Goal: Task Accomplishment & Management: Manage account settings

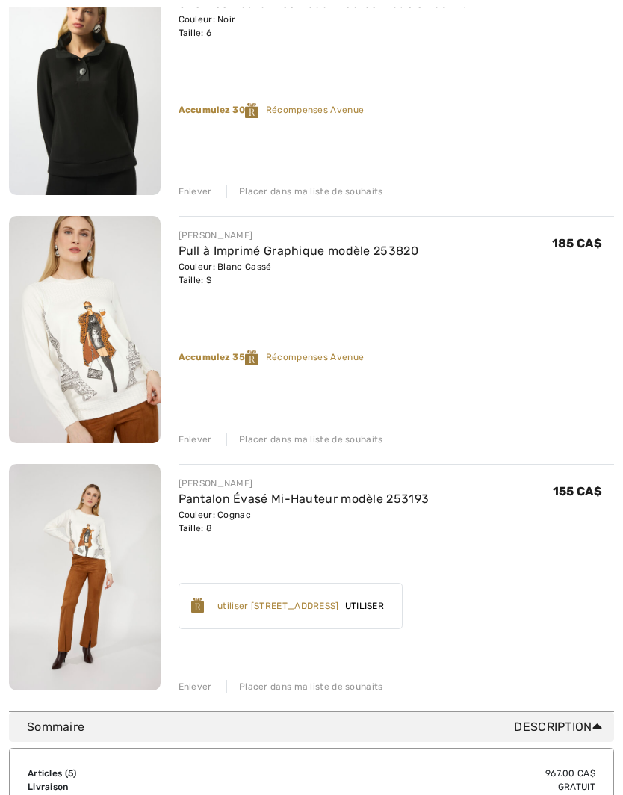
scroll to position [749, 0]
click at [194, 684] on div "Enlever" at bounding box center [196, 686] width 34 height 13
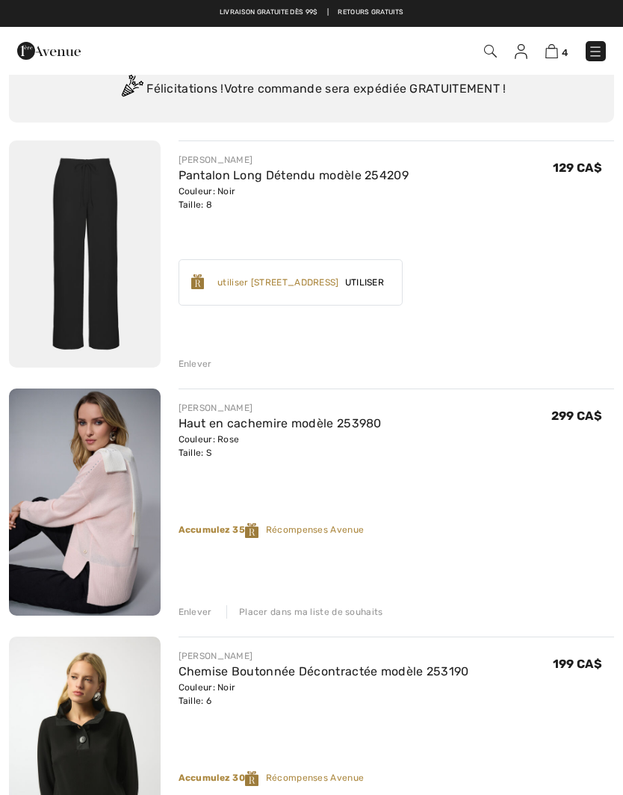
scroll to position [161, 0]
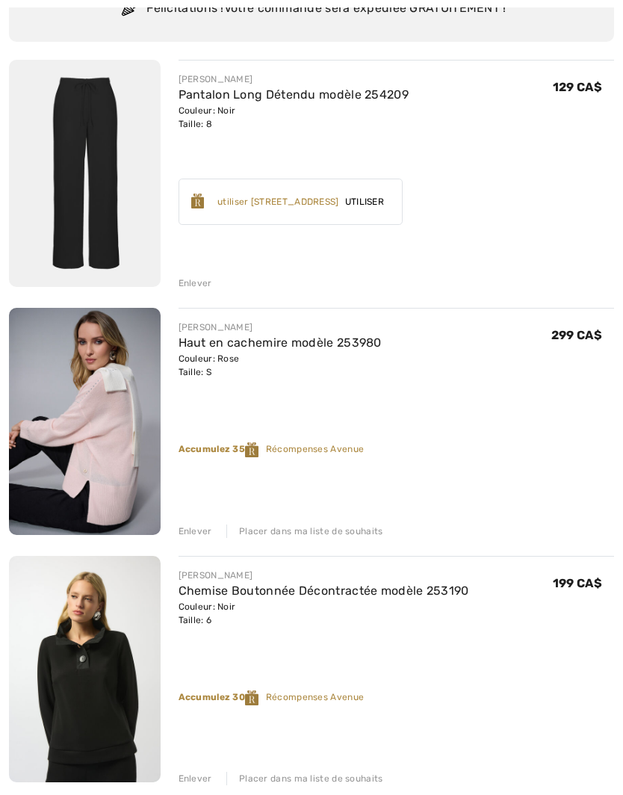
click at [347, 777] on div "Placer dans ma liste de souhaits" at bounding box center [304, 778] width 157 height 13
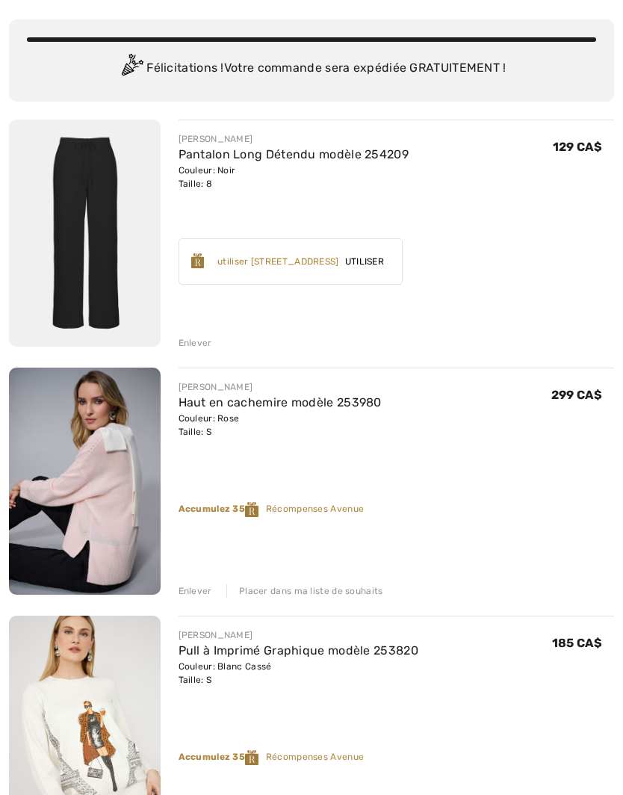
scroll to position [102, 0]
click at [350, 590] on div "Placer dans ma liste de souhaits" at bounding box center [304, 590] width 157 height 13
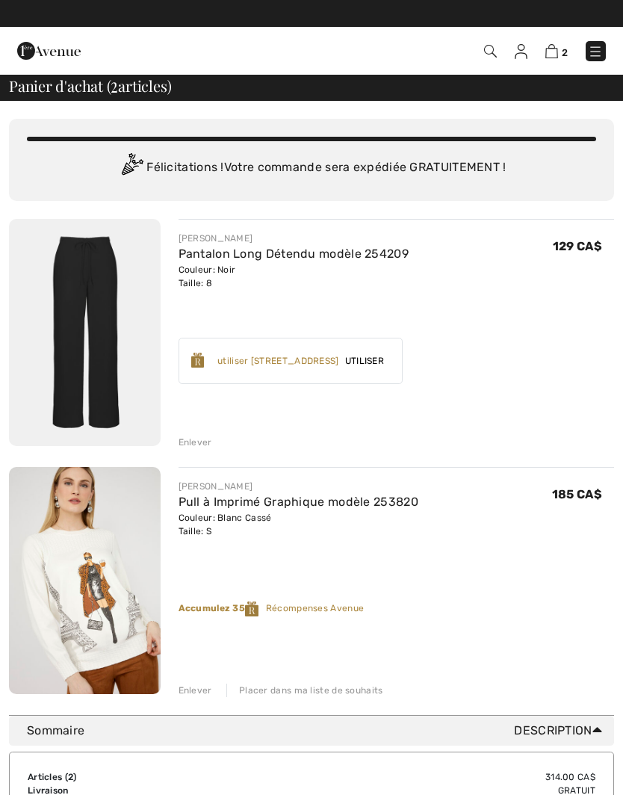
scroll to position [1, 0]
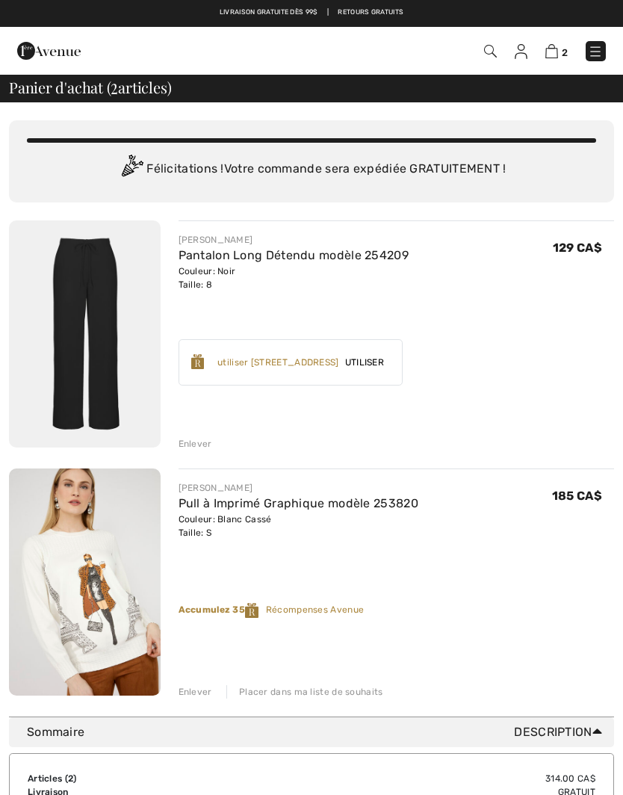
click at [93, 310] on img at bounding box center [85, 333] width 152 height 227
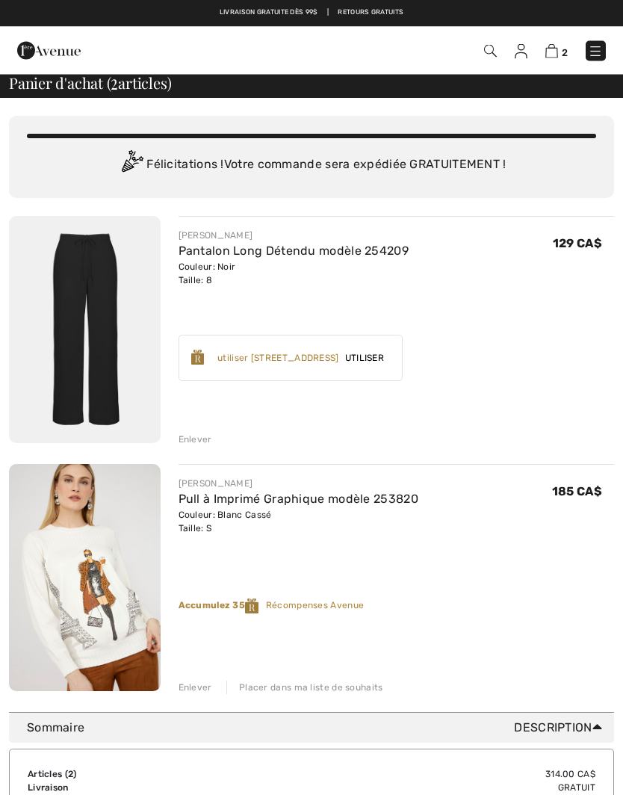
scroll to position [5, 0]
click at [525, 48] on img at bounding box center [521, 51] width 13 height 15
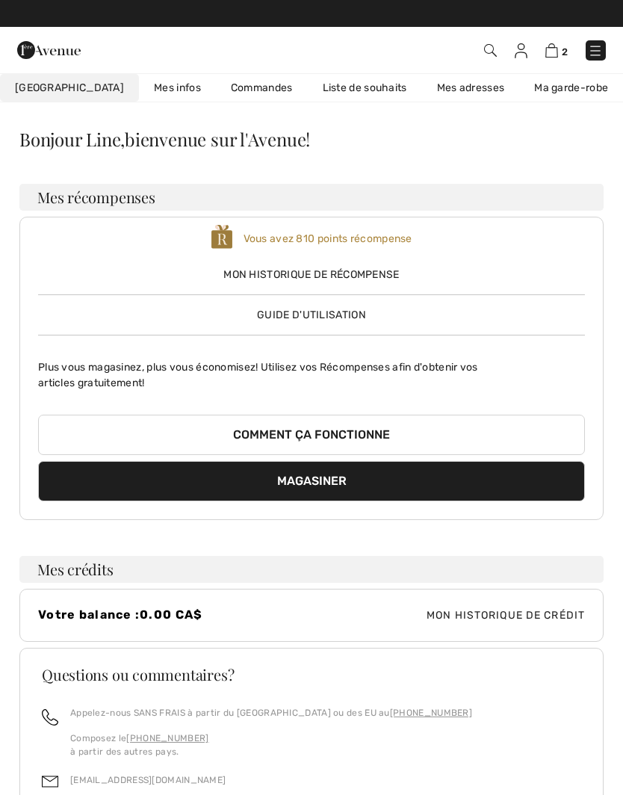
click at [324, 87] on link "Liste de souhaits" at bounding box center [365, 88] width 114 height 28
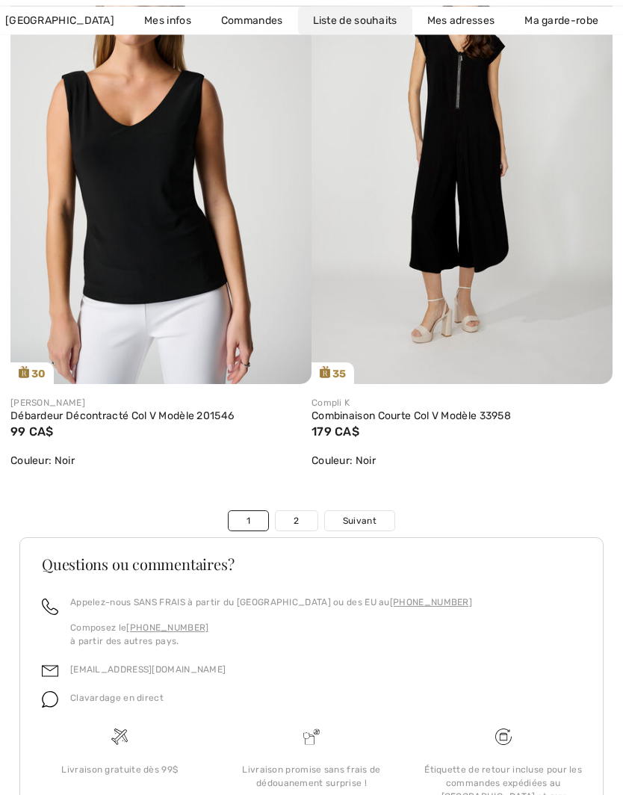
scroll to position [10308, 0]
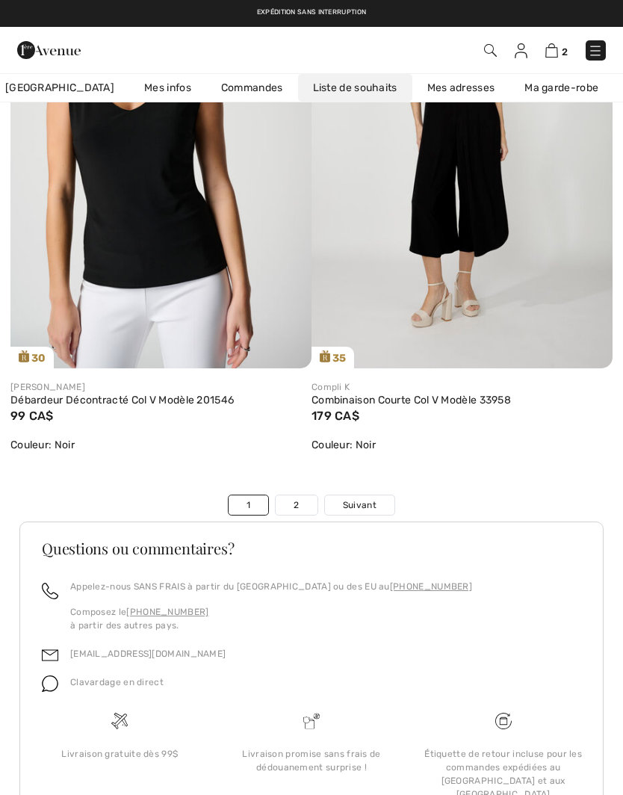
click at [304, 503] on link "2" at bounding box center [296, 505] width 41 height 19
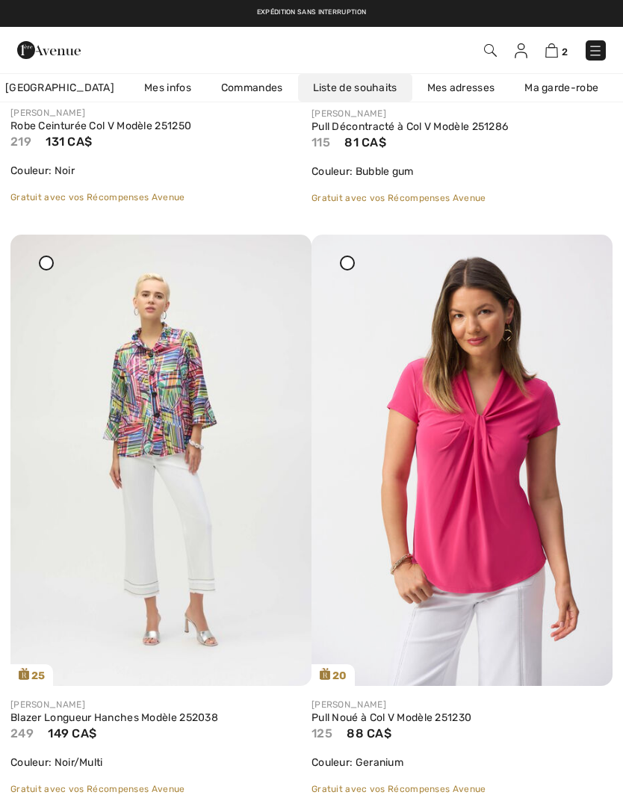
scroll to position [5959, 0]
click at [590, 256] on div at bounding box center [583, 245] width 21 height 21
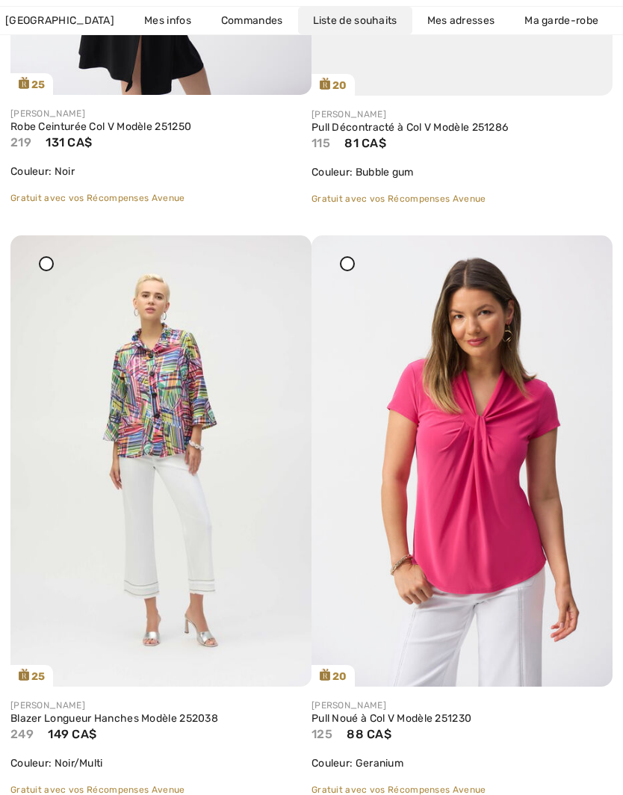
scroll to position [6024, 0]
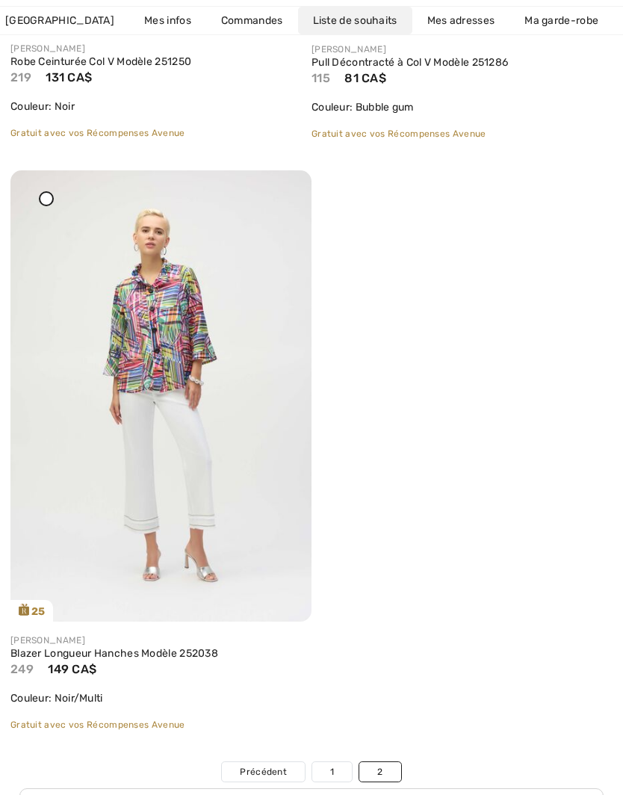
click at [282, 186] on icon at bounding box center [282, 181] width 9 height 10
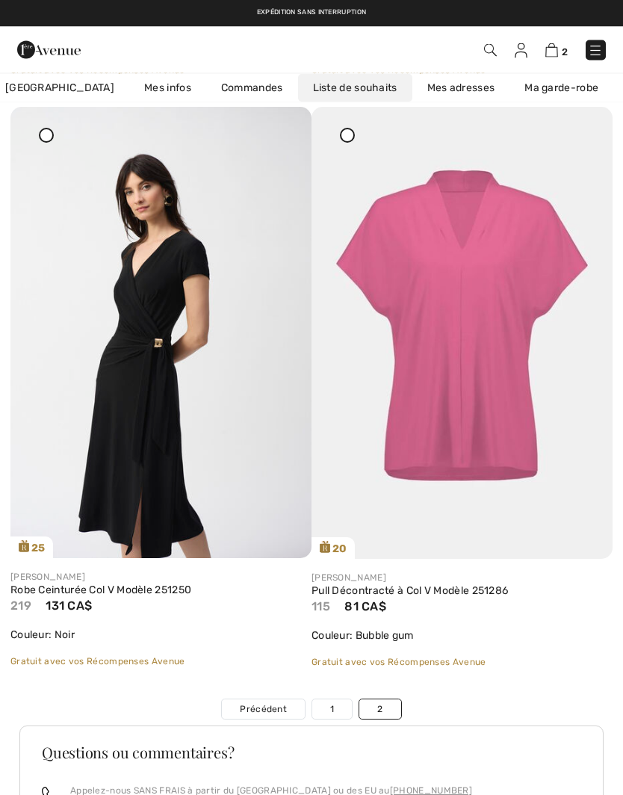
scroll to position [5339, 0]
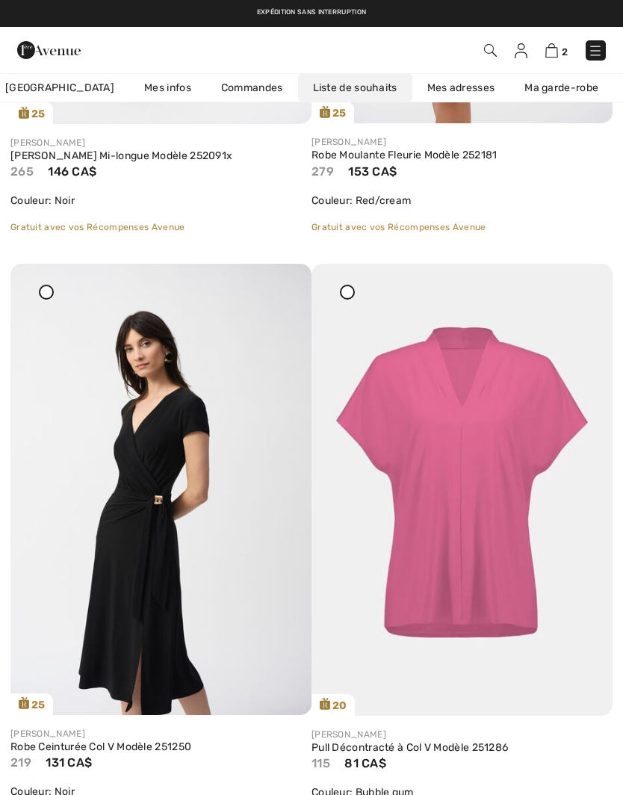
click at [289, 285] on div at bounding box center [282, 274] width 21 height 21
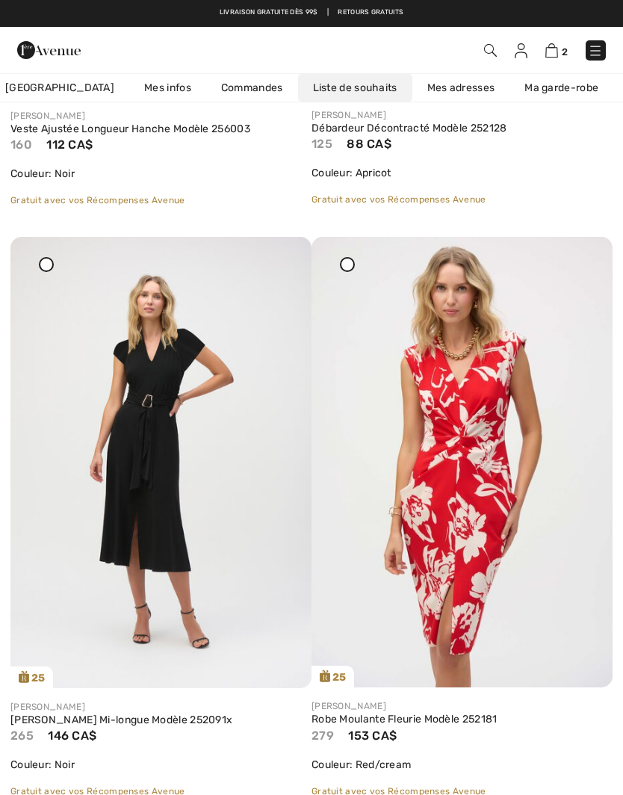
scroll to position [4771, 0]
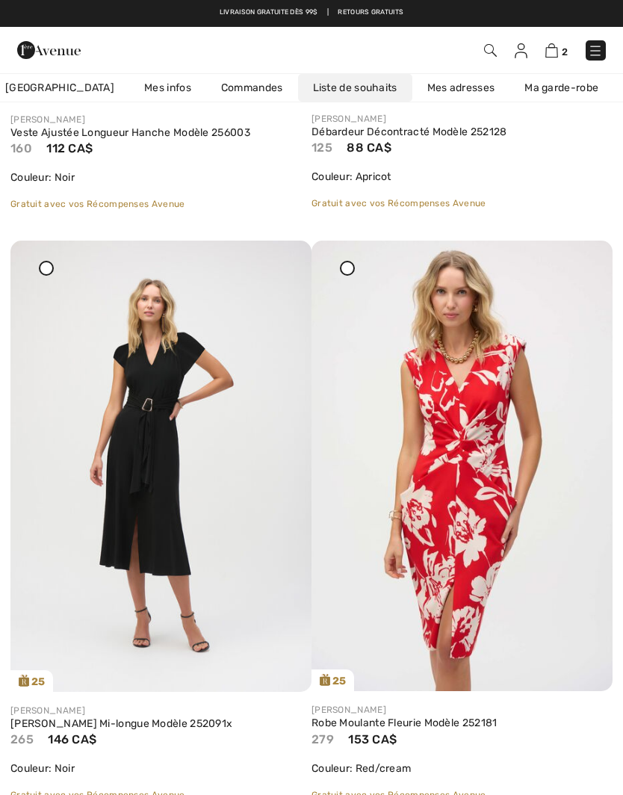
click at [287, 256] on icon at bounding box center [282, 251] width 9 height 10
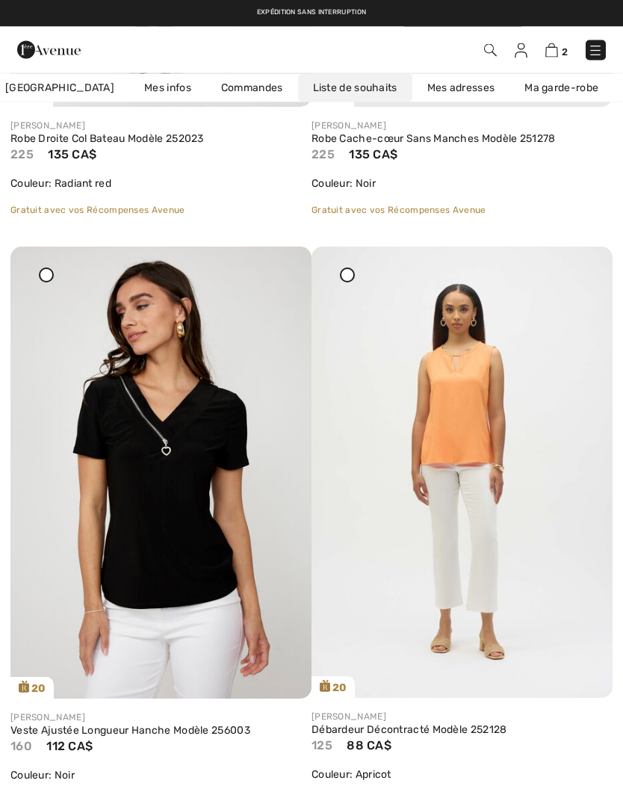
scroll to position [4173, 0]
click at [572, 271] on img at bounding box center [462, 472] width 301 height 451
click at [584, 262] on icon at bounding box center [583, 257] width 9 height 10
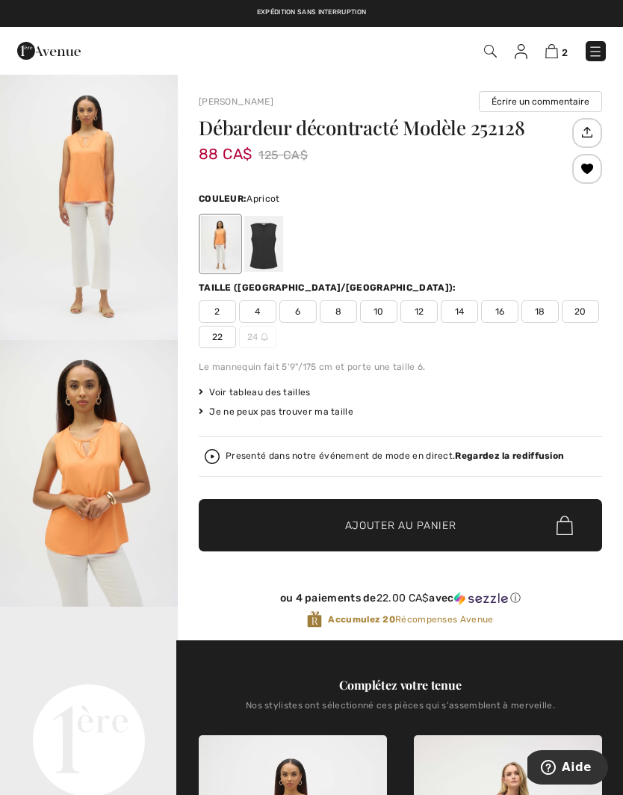
click at [591, 171] on div at bounding box center [588, 169] width 30 height 30
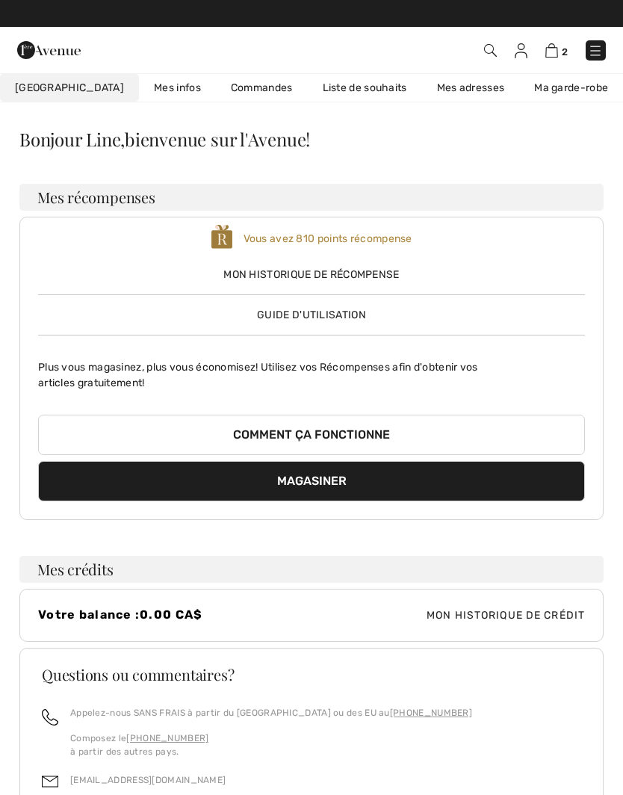
click at [221, 84] on link "Commandes" at bounding box center [262, 88] width 92 height 28
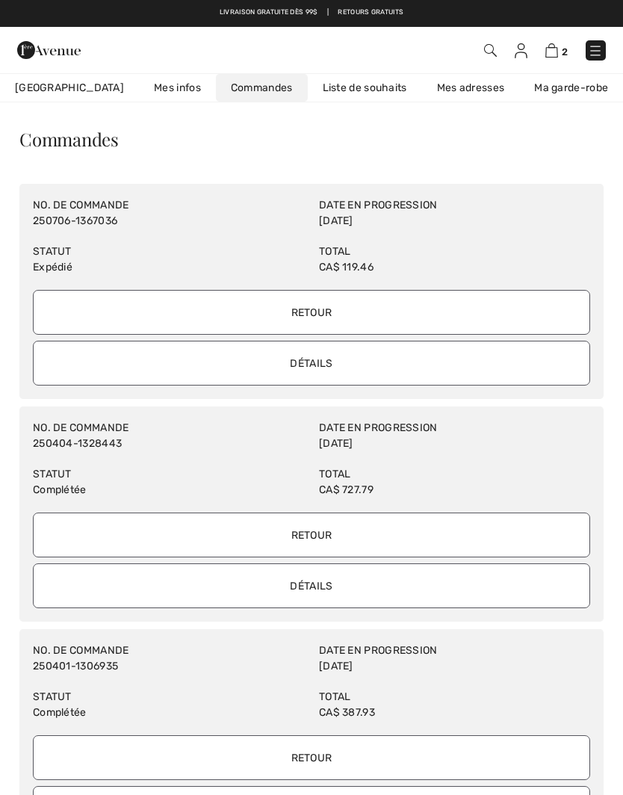
click at [322, 93] on link "Liste de souhaits" at bounding box center [365, 88] width 114 height 28
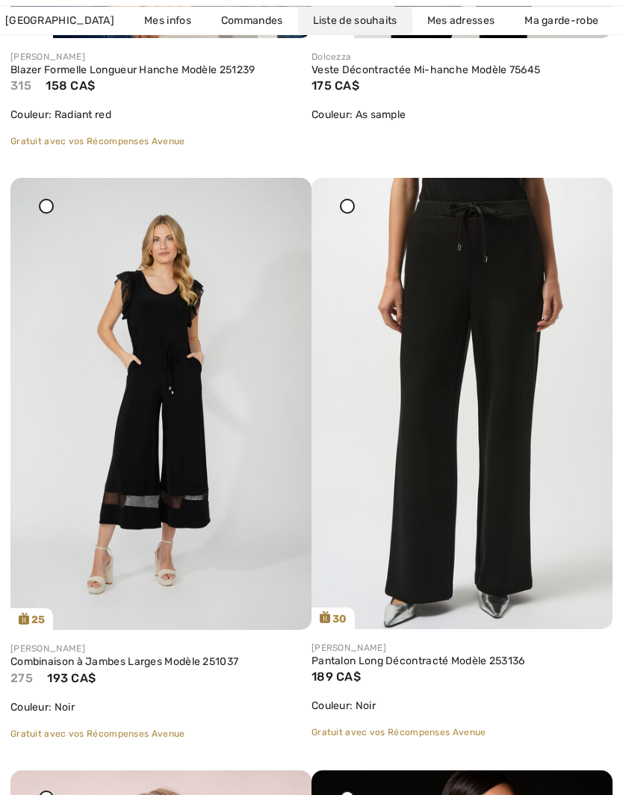
scroll to position [1256, 0]
click at [516, 505] on img at bounding box center [462, 403] width 301 height 451
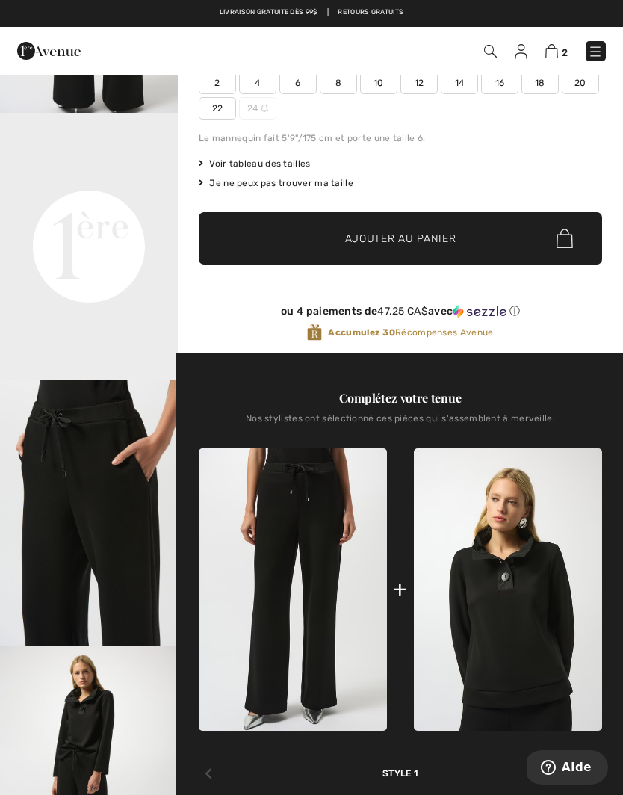
scroll to position [239, 0]
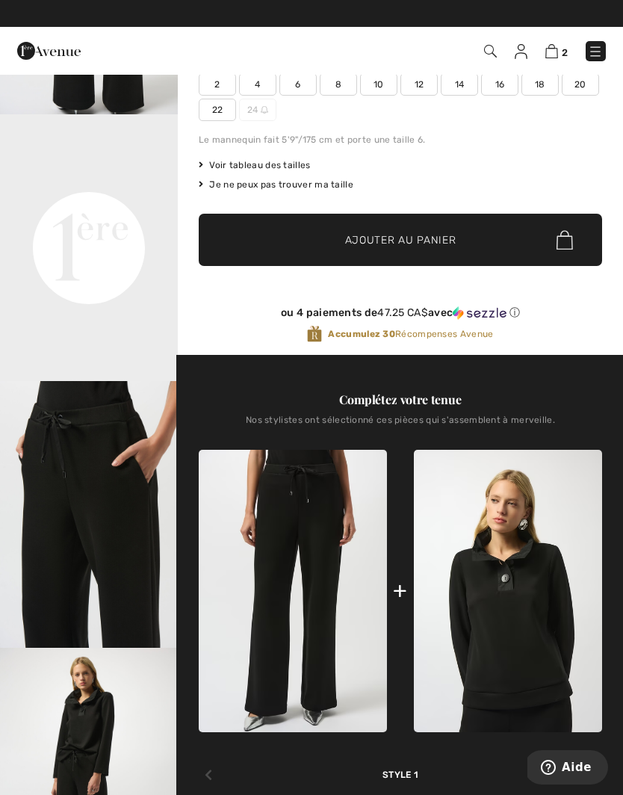
click at [594, 771] on icon at bounding box center [592, 775] width 7 height 12
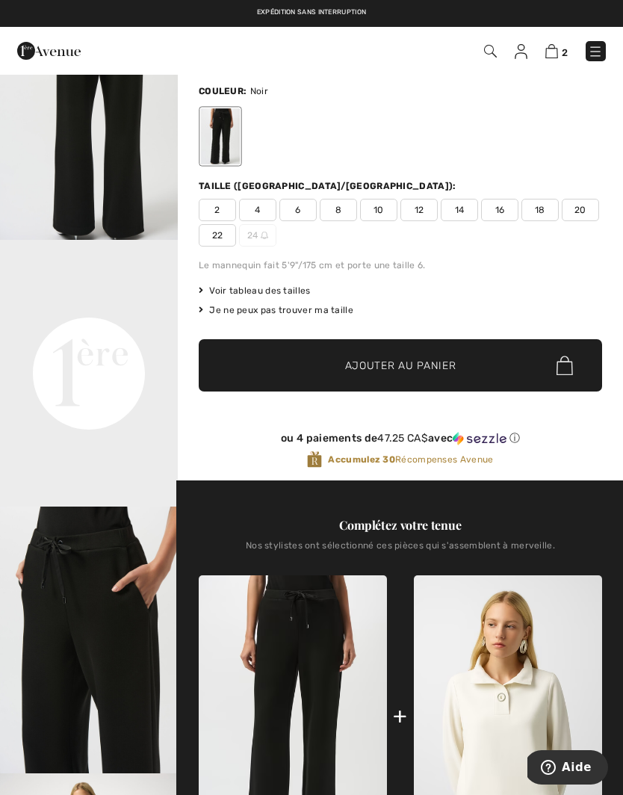
scroll to position [0, 0]
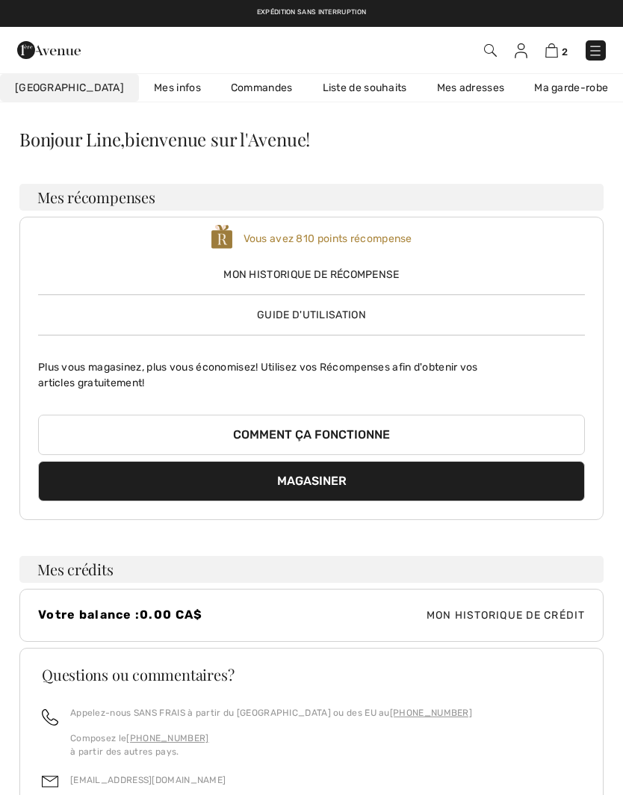
click at [526, 50] on img at bounding box center [521, 50] width 13 height 15
click at [557, 52] on img at bounding box center [552, 50] width 13 height 14
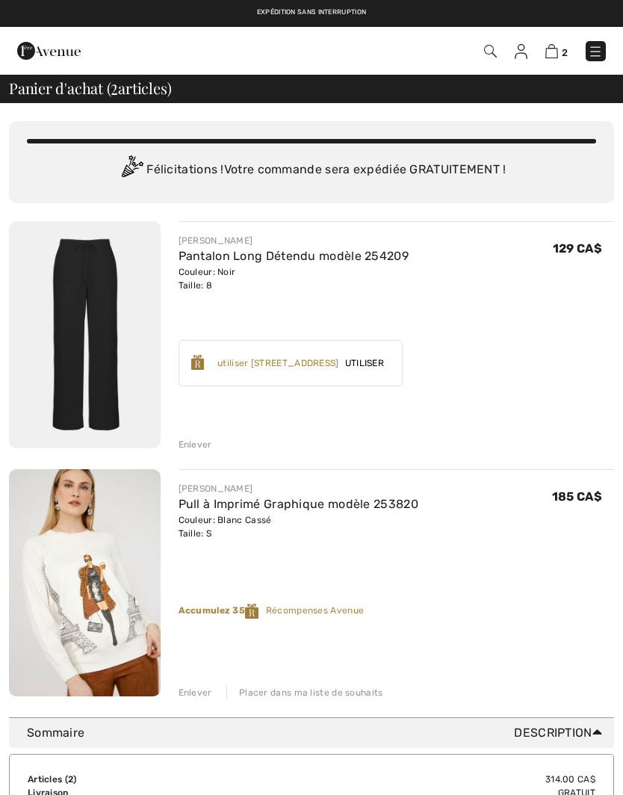
click at [557, 50] on img at bounding box center [552, 51] width 13 height 14
click at [558, 54] on img at bounding box center [552, 51] width 13 height 14
click at [525, 56] on img at bounding box center [521, 51] width 13 height 15
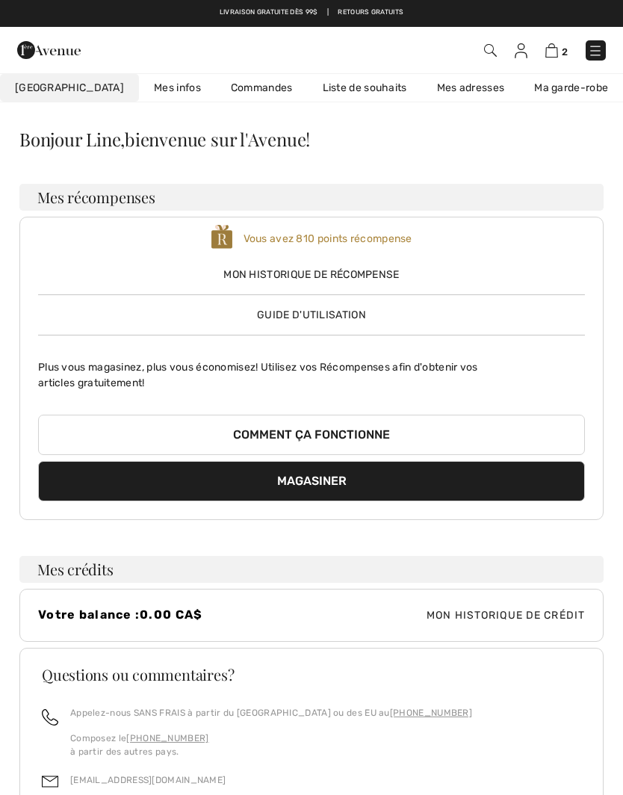
click at [324, 82] on link "Liste de souhaits" at bounding box center [365, 88] width 114 height 28
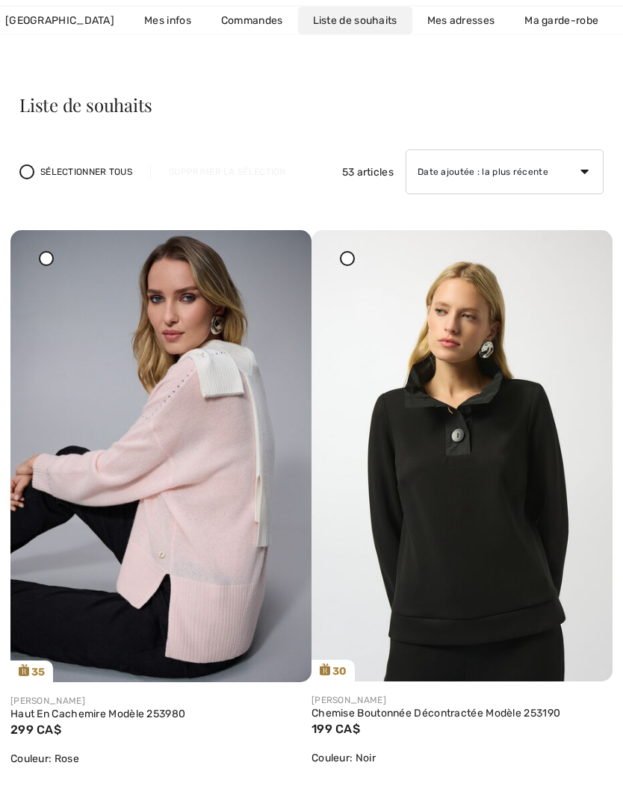
scroll to position [35, 0]
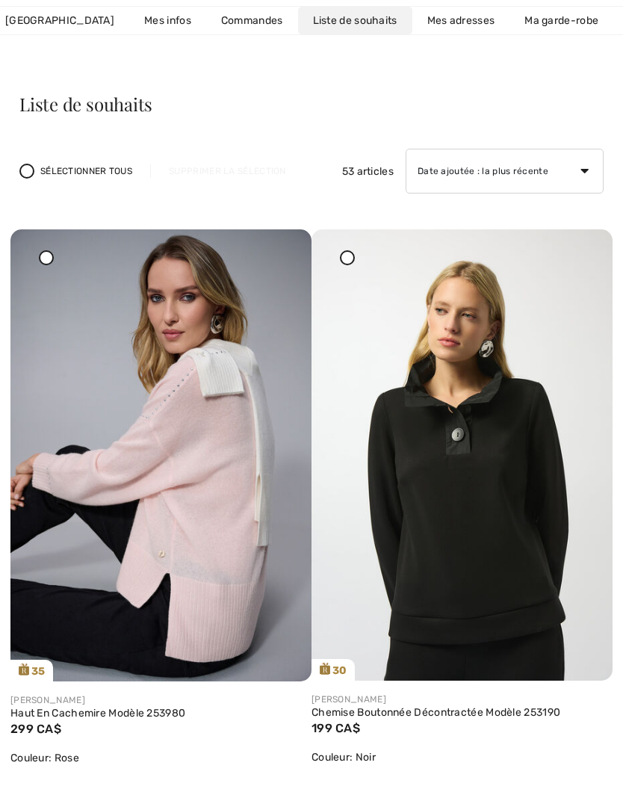
click at [218, 530] on img at bounding box center [160, 455] width 301 height 452
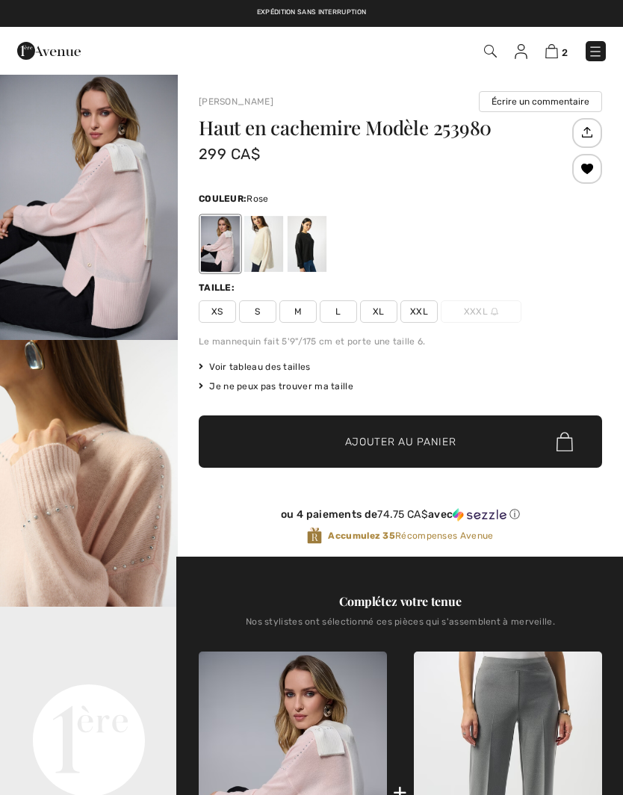
checkbox input "true"
click at [267, 247] on div at bounding box center [263, 244] width 39 height 56
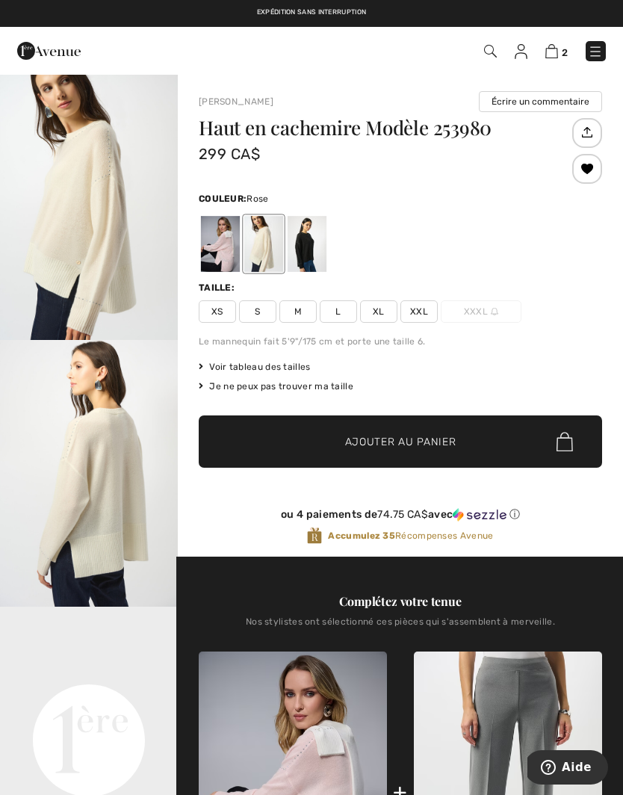
click at [218, 252] on div at bounding box center [220, 244] width 39 height 56
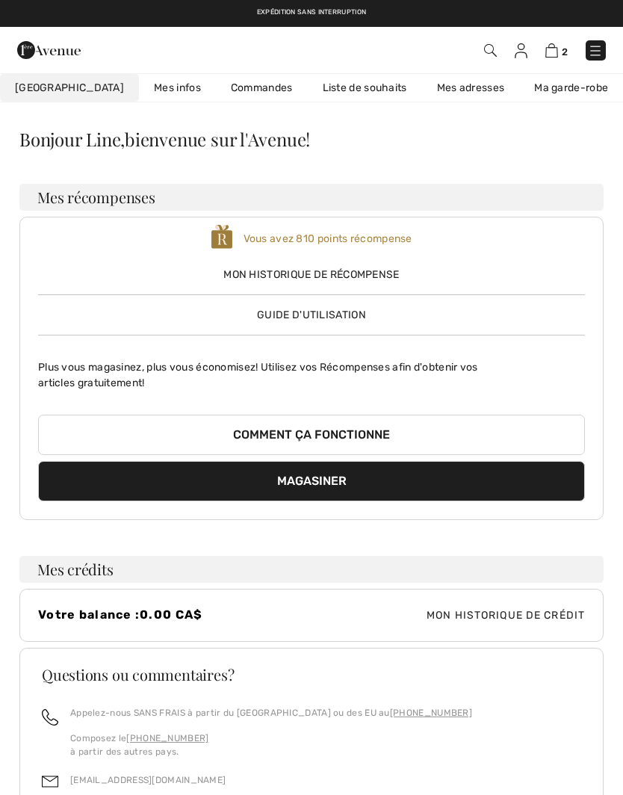
click at [319, 84] on link "Liste de souhaits" at bounding box center [365, 88] width 114 height 28
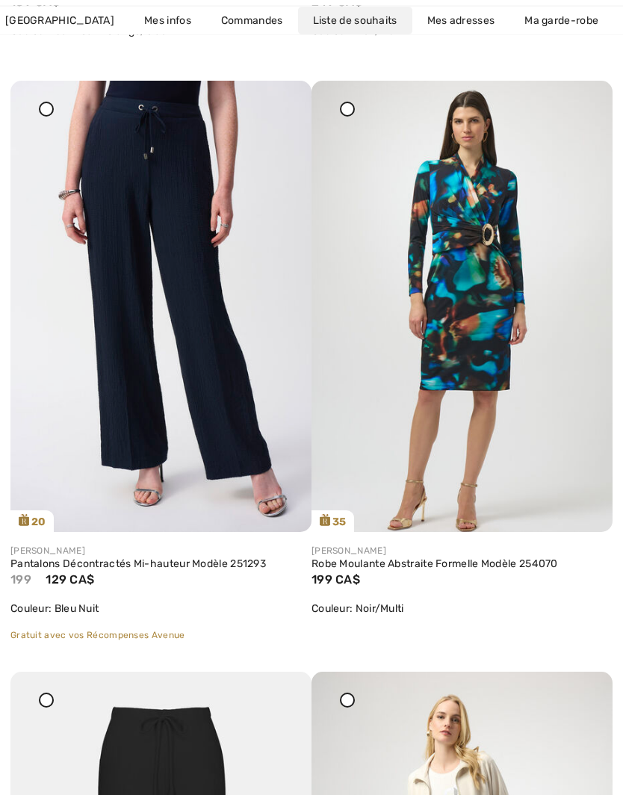
scroll to position [2524, 0]
click at [101, 335] on img at bounding box center [160, 306] width 301 height 451
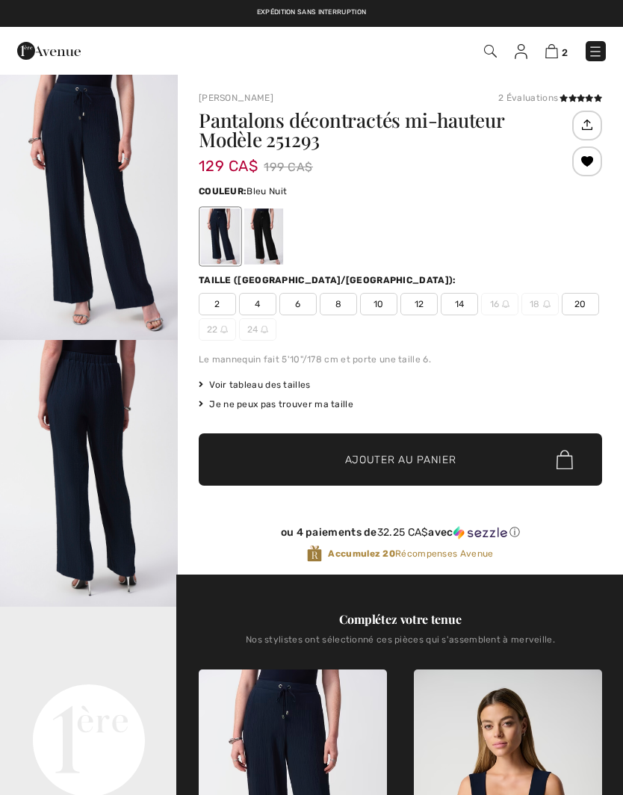
checkbox input "true"
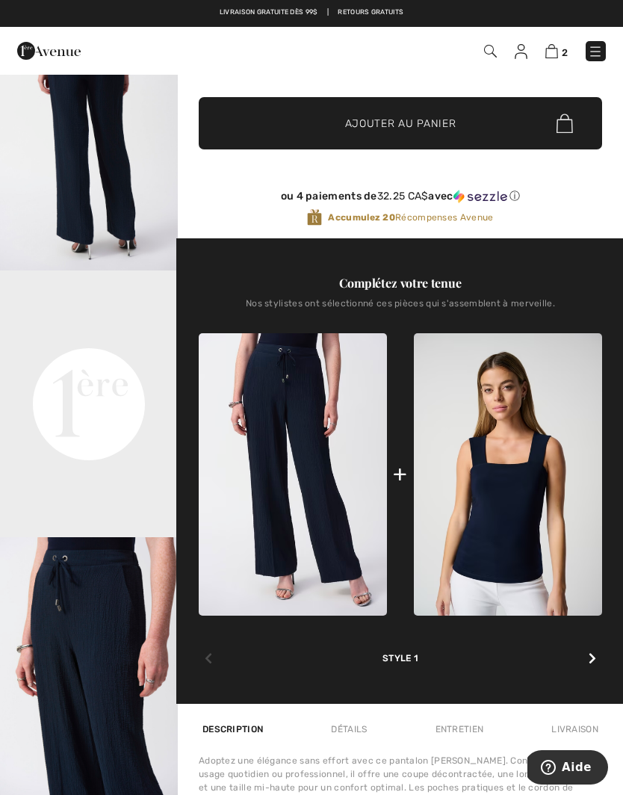
scroll to position [336, 0]
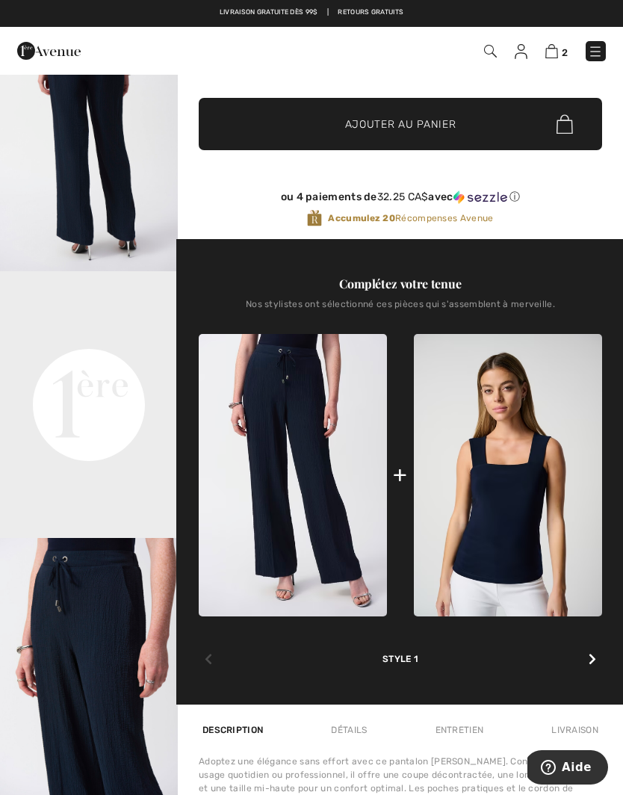
click at [593, 655] on div at bounding box center [592, 660] width 19 height 30
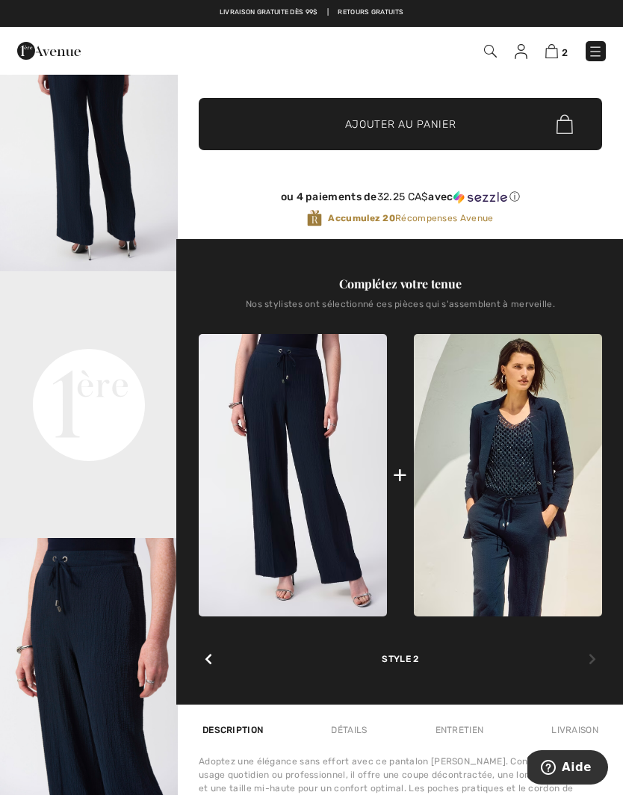
click at [596, 653] on div at bounding box center [592, 660] width 19 height 30
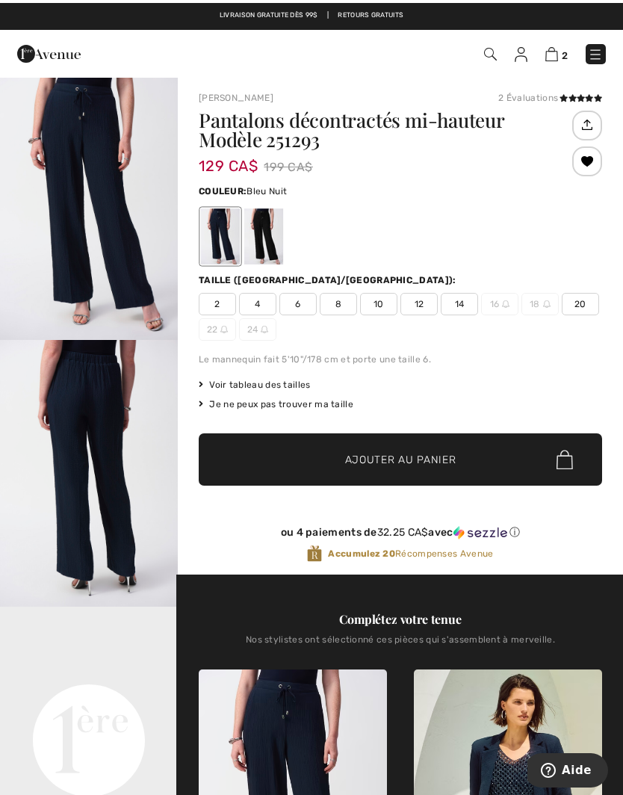
scroll to position [0, 0]
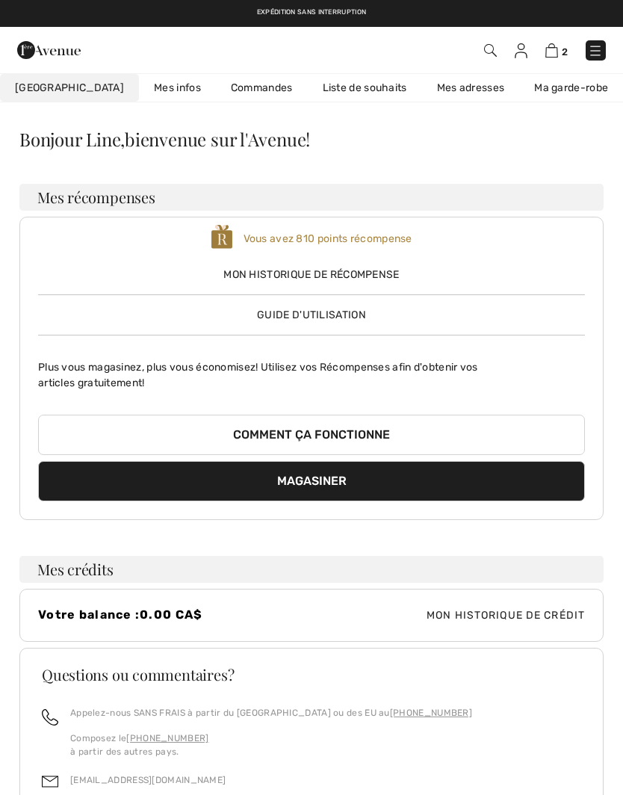
click at [318, 89] on link "Liste de souhaits" at bounding box center [365, 88] width 114 height 28
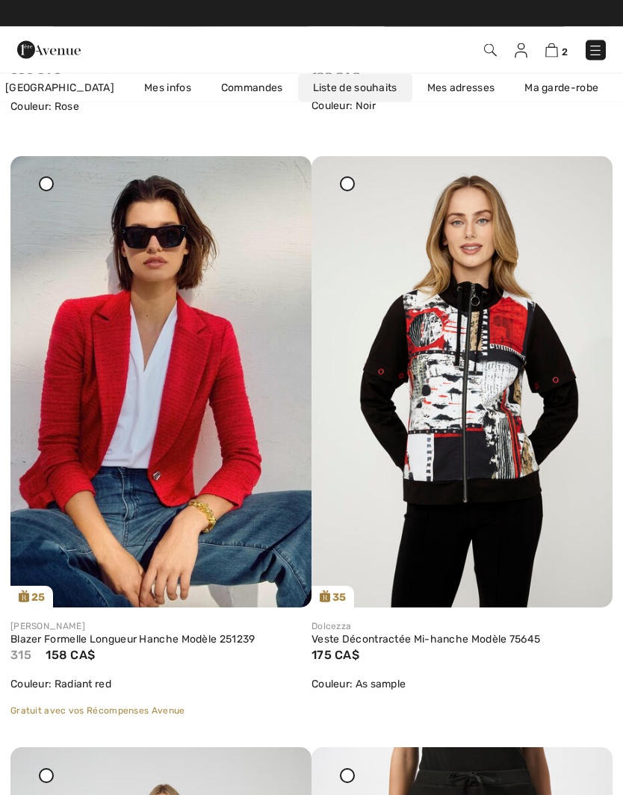
scroll to position [687, 0]
click at [587, 172] on icon at bounding box center [583, 166] width 9 height 10
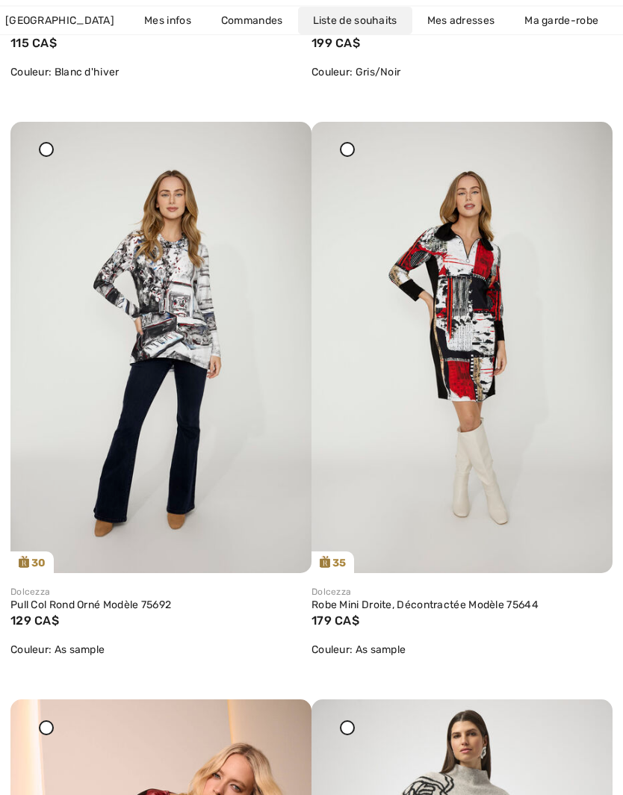
scroll to position [4256, 0]
click at [207, 432] on img at bounding box center [160, 348] width 301 height 452
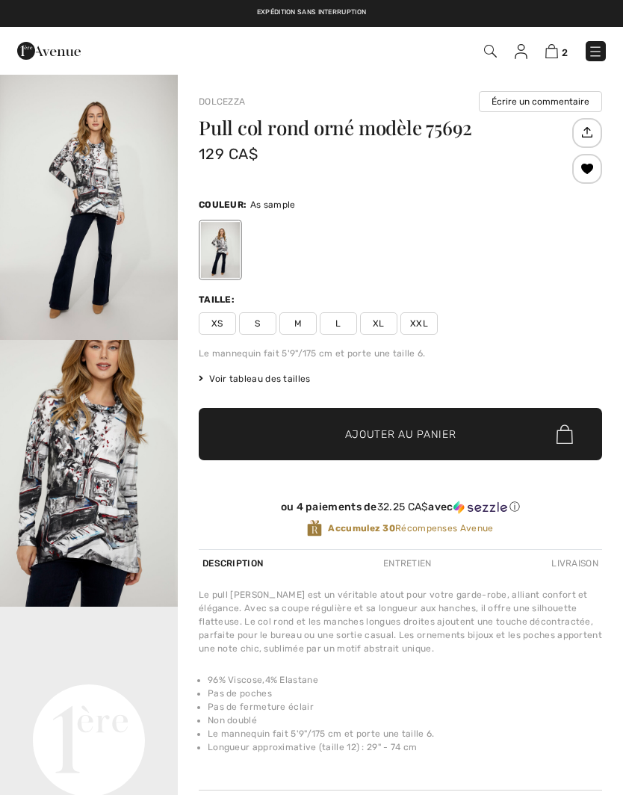
checkbox input "true"
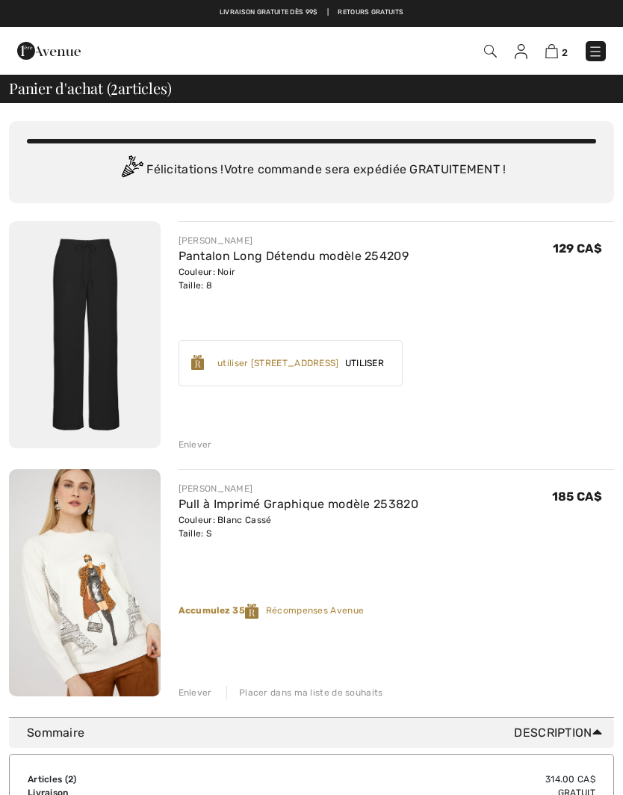
click at [523, 50] on img at bounding box center [521, 51] width 13 height 15
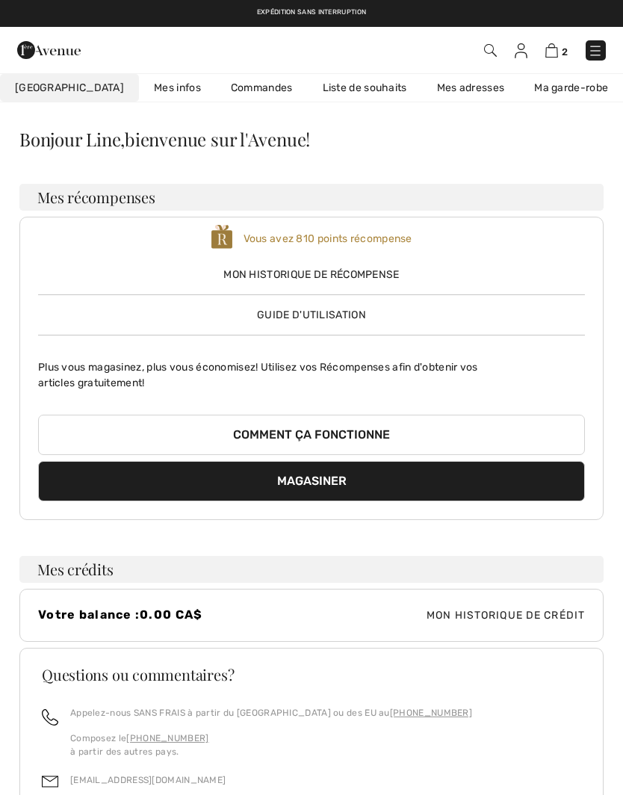
click at [327, 81] on link "Liste de souhaits" at bounding box center [365, 88] width 114 height 28
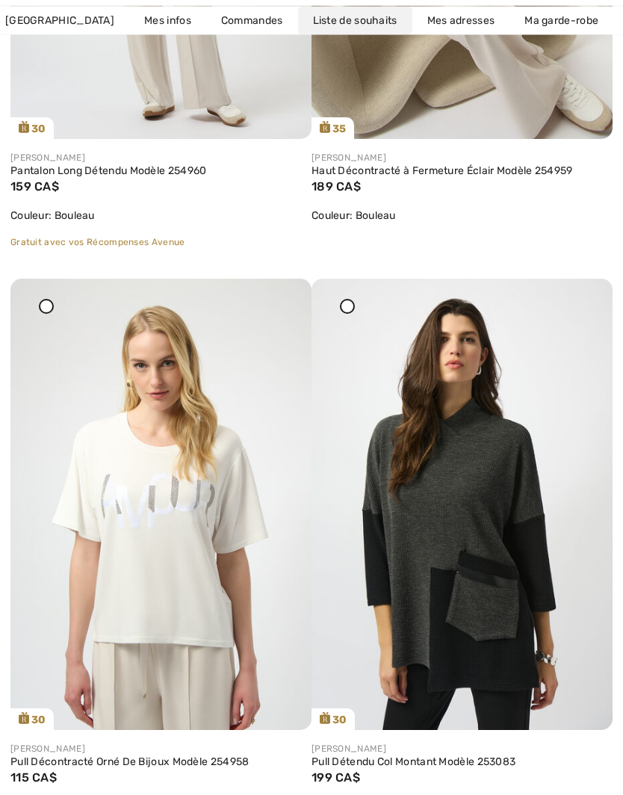
scroll to position [3521, 0]
click at [484, 588] on img at bounding box center [462, 504] width 301 height 451
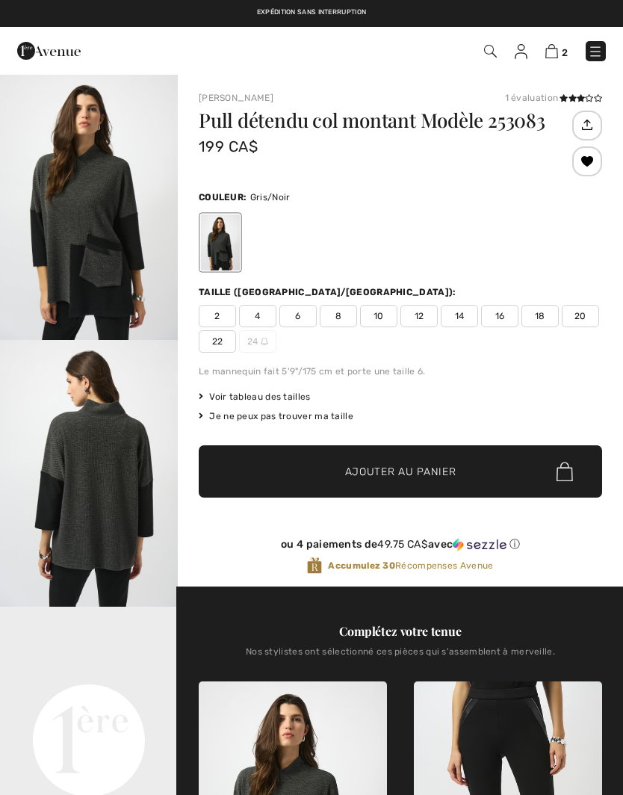
checkbox input "true"
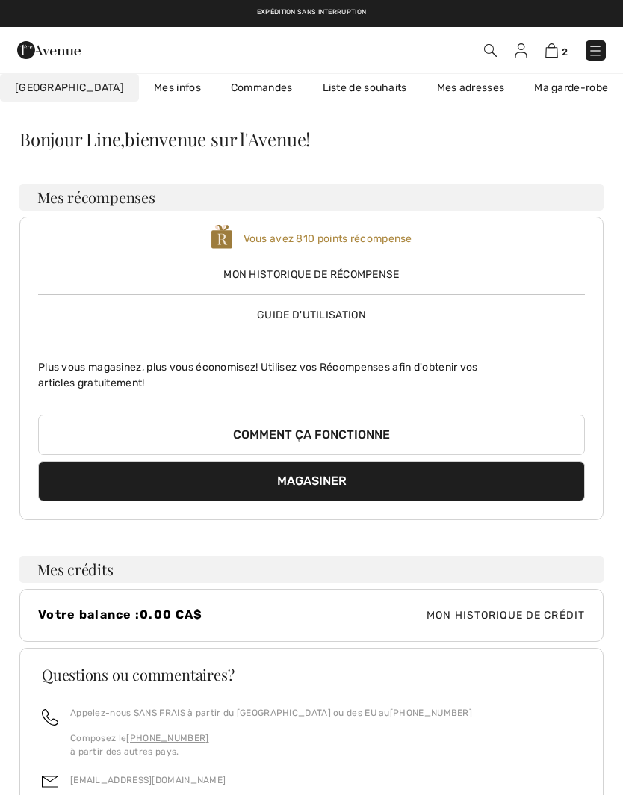
click at [329, 86] on link "Liste de souhaits" at bounding box center [365, 88] width 114 height 28
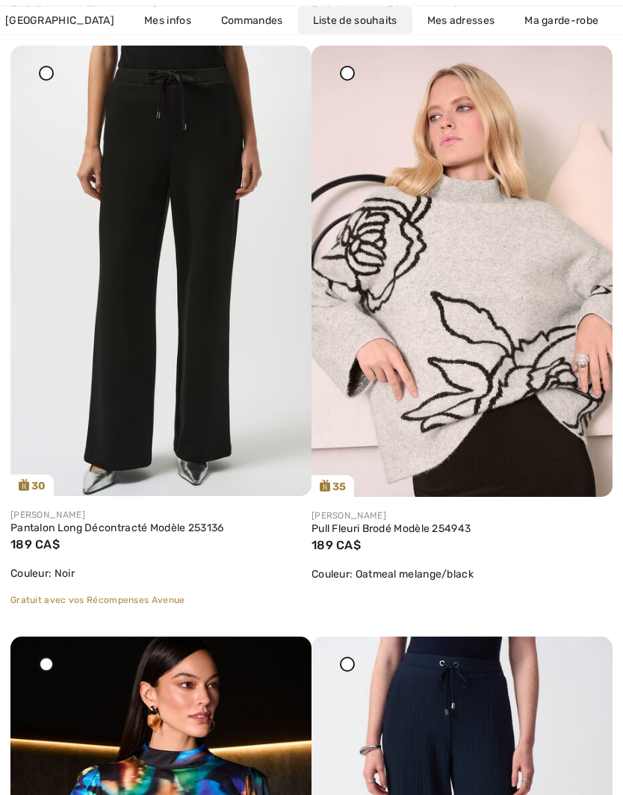
scroll to position [1389, 0]
click at [493, 373] on img at bounding box center [462, 272] width 301 height 452
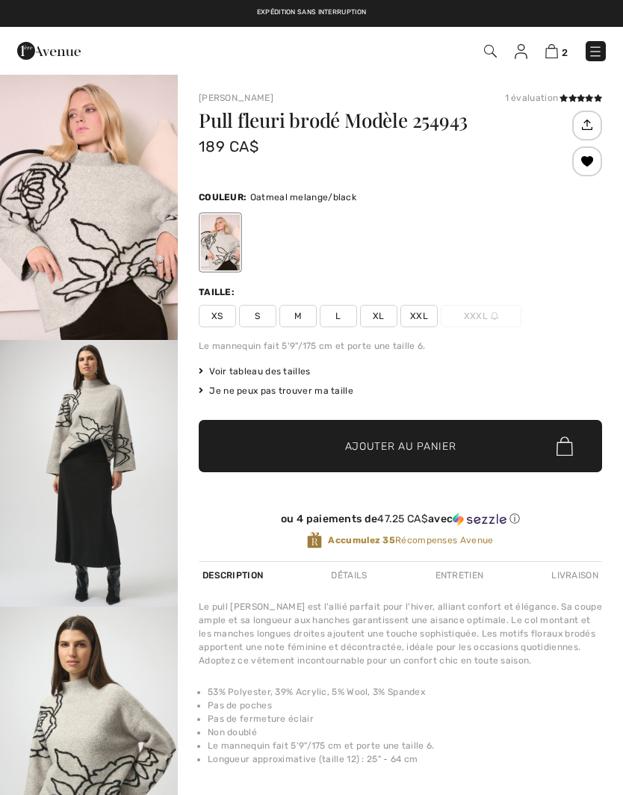
checkbox input "true"
